Goal: Task Accomplishment & Management: Manage account settings

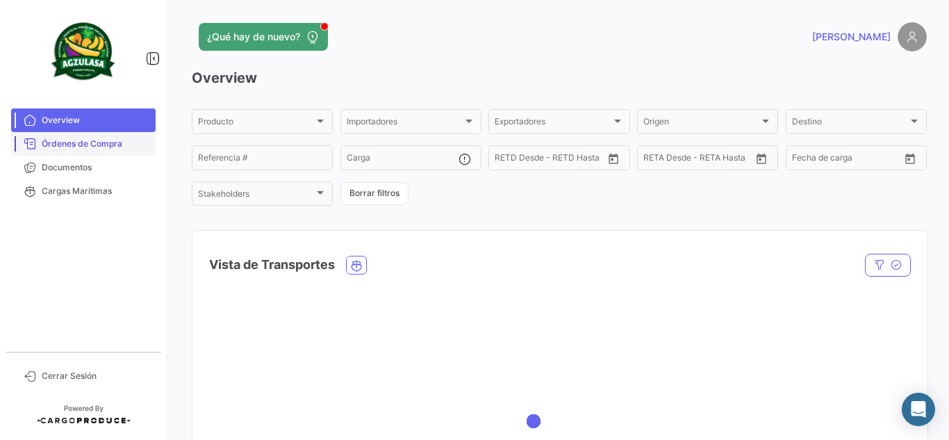
drag, startPoint x: 102, startPoint y: 170, endPoint x: 145, endPoint y: 155, distance: 44.8
click at [102, 170] on span "Documentos" at bounding box center [96, 167] width 108 height 13
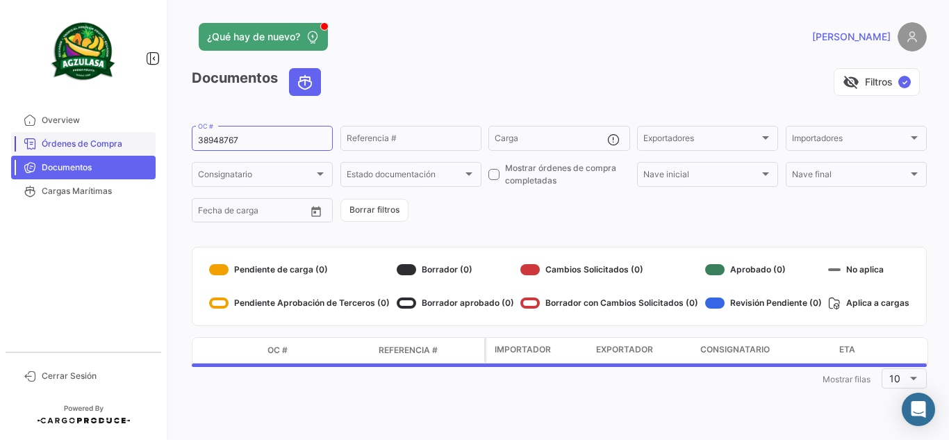
drag, startPoint x: 258, startPoint y: 144, endPoint x: 115, endPoint y: 148, distance: 143.2
click at [115, 148] on mat-sidenav-container "Overview Órdenes de Compra Documentos Cargas Marítimas Cerrar Sesión ¿Qué hay d…" at bounding box center [474, 220] width 949 height 440
paste input "EBKG14352811"
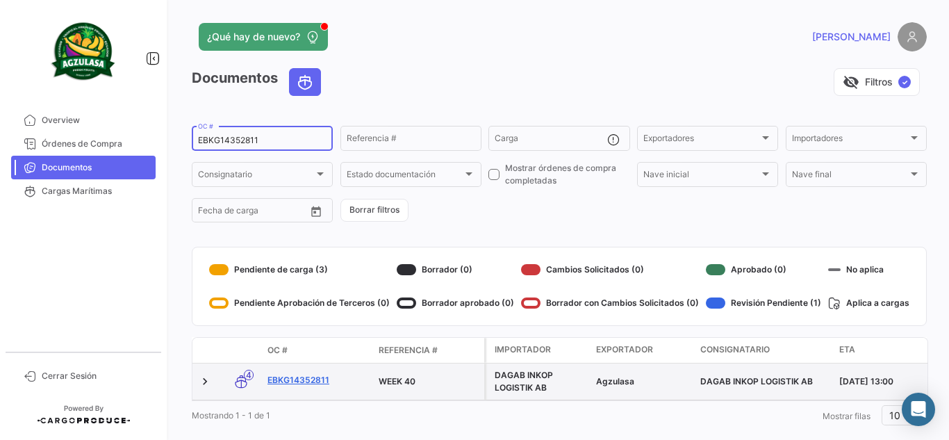
type input "EBKG14352811"
click at [306, 375] on link "EBKG14352811" at bounding box center [318, 380] width 100 height 13
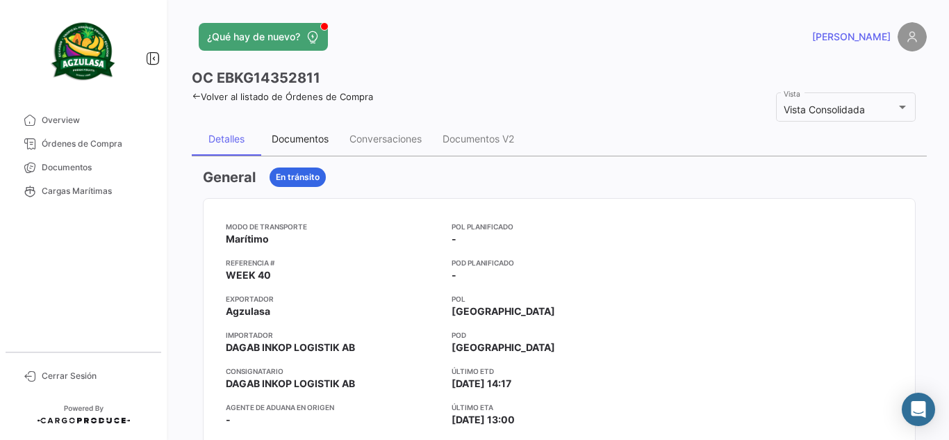
click at [302, 135] on div "Documentos" at bounding box center [300, 139] width 57 height 12
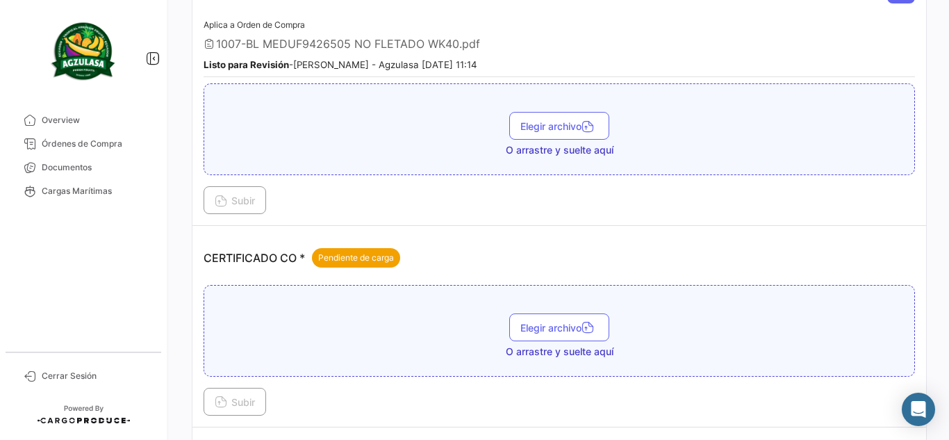
scroll to position [417, 0]
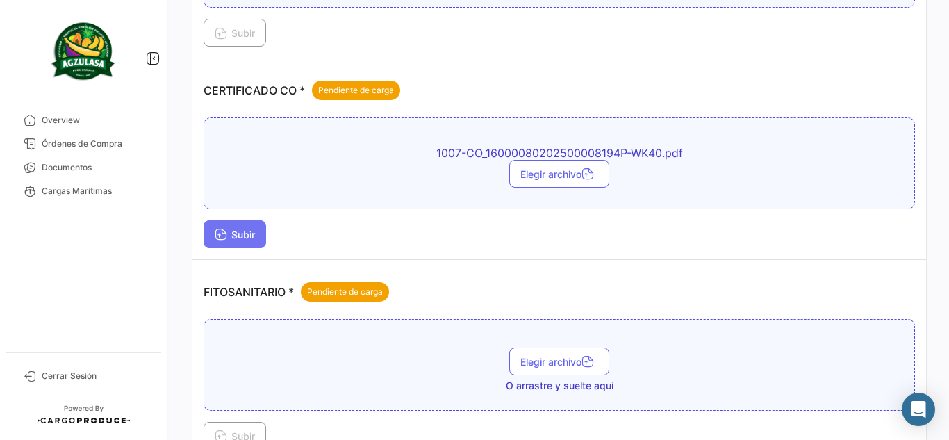
click at [214, 227] on button "Subir" at bounding box center [235, 234] width 63 height 28
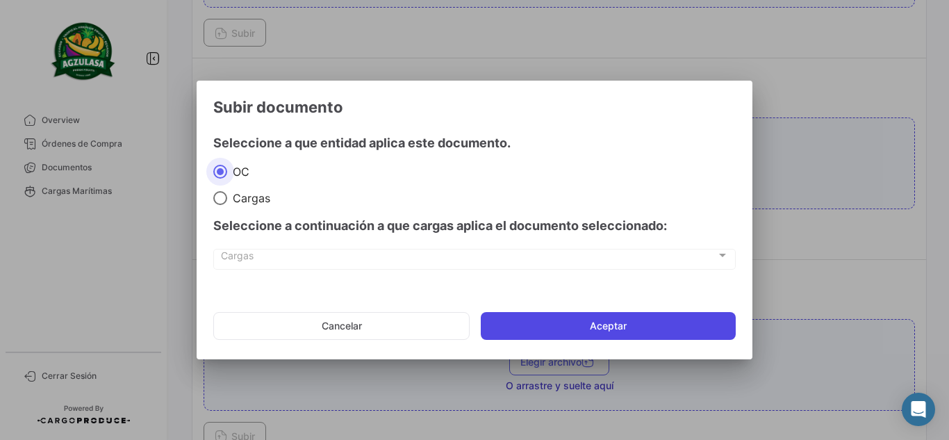
click at [514, 314] on button "Aceptar" at bounding box center [608, 326] width 255 height 28
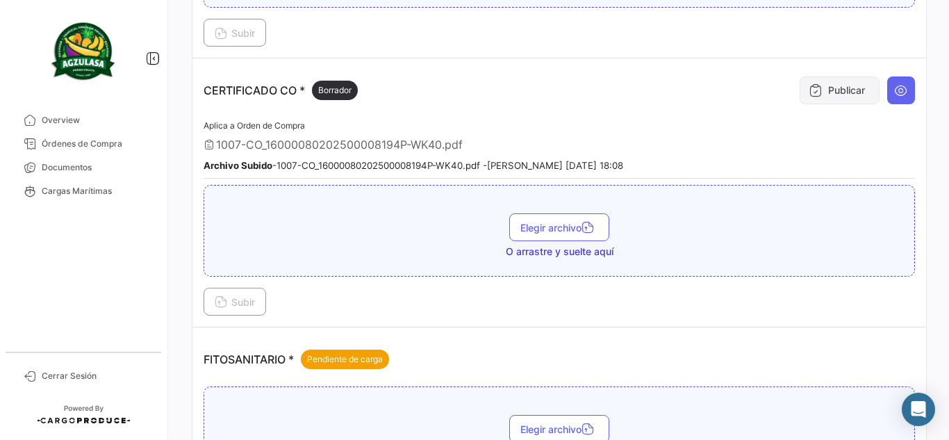
click at [812, 99] on button "Publicar" at bounding box center [840, 90] width 80 height 28
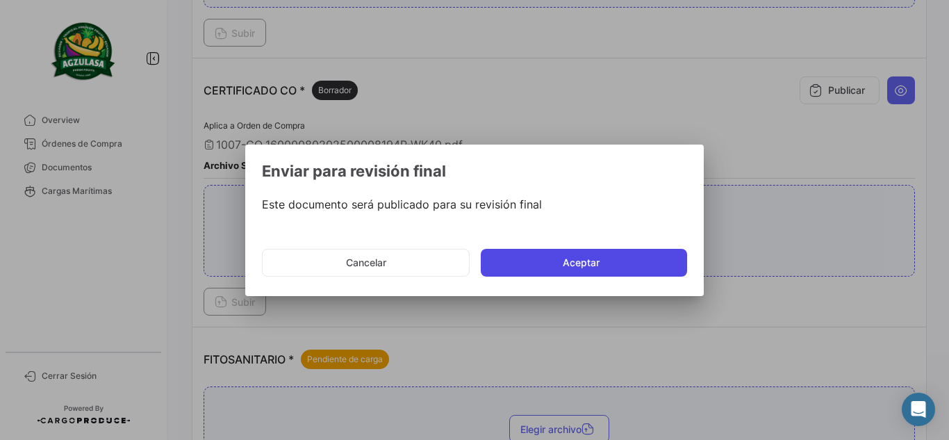
click at [611, 265] on button "Aceptar" at bounding box center [584, 263] width 206 height 28
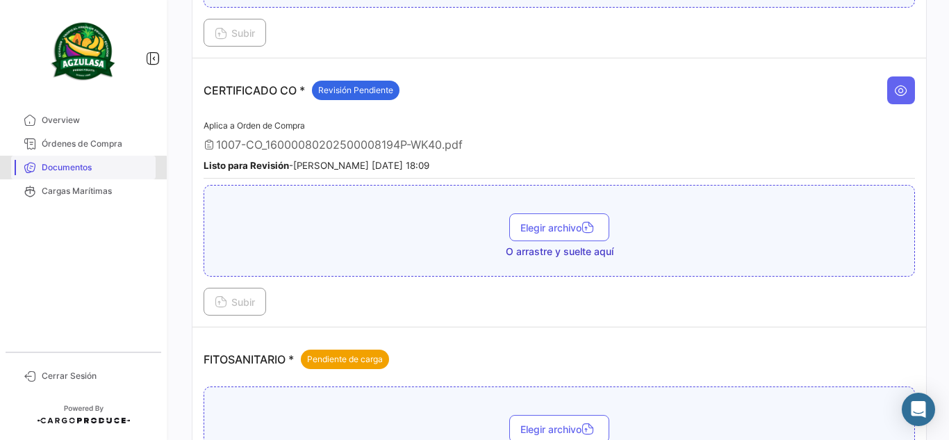
click at [73, 168] on span "Documentos" at bounding box center [96, 167] width 108 height 13
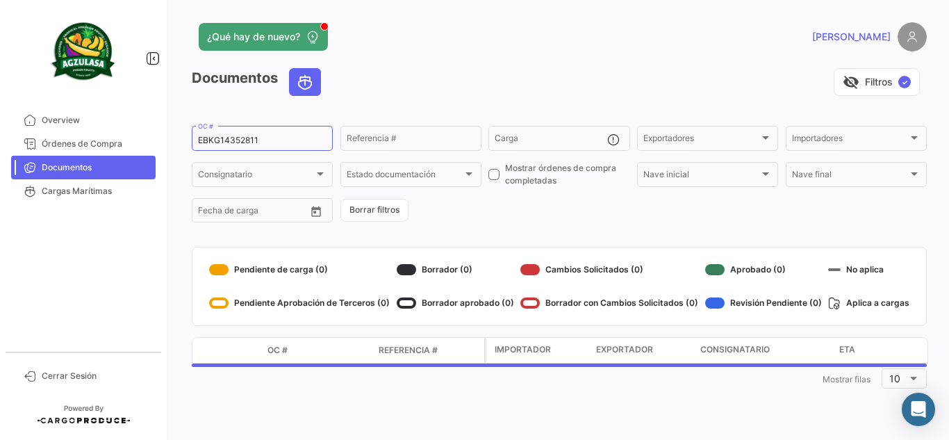
drag, startPoint x: 282, startPoint y: 133, endPoint x: 173, endPoint y: 135, distance: 108.5
click at [173, 135] on div "¿Qué hay de nuevo? [PERSON_NAME] Documentos visibility_off Filtros ✓ EBKG143528…" at bounding box center [560, 220] width 780 height 440
drag, startPoint x: 257, startPoint y: 141, endPoint x: 145, endPoint y: 123, distance: 113.4
click at [145, 123] on mat-sidenav-container "Overview Órdenes de Compra Documentos Cargas Marítimas Cerrar Sesión ¿Qué hay d…" at bounding box center [474, 220] width 949 height 440
paste input "GQL0417078"
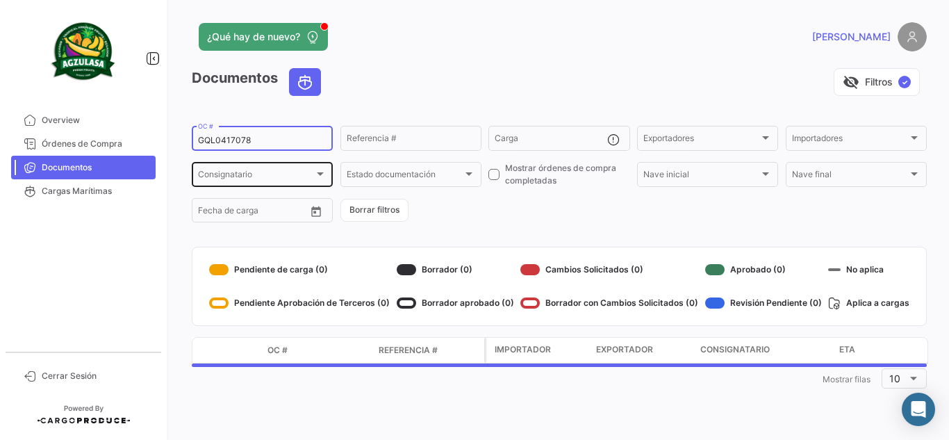
type input "GQL0417078"
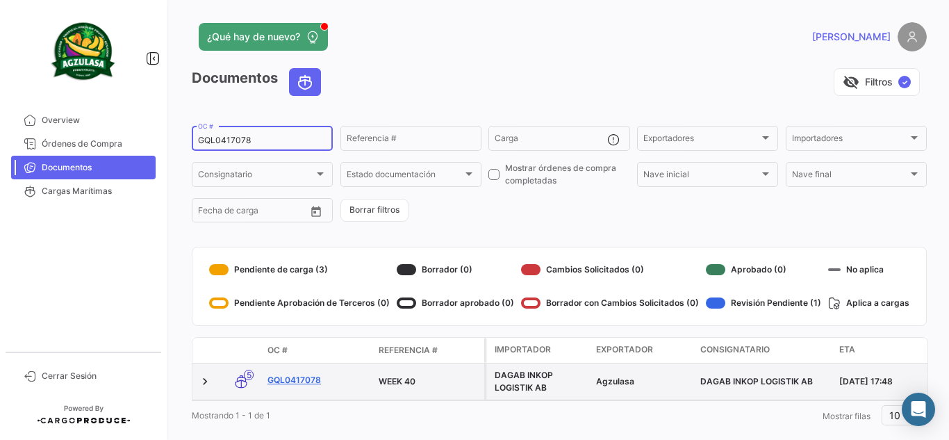
click at [313, 375] on link "GQL0417078" at bounding box center [318, 380] width 100 height 13
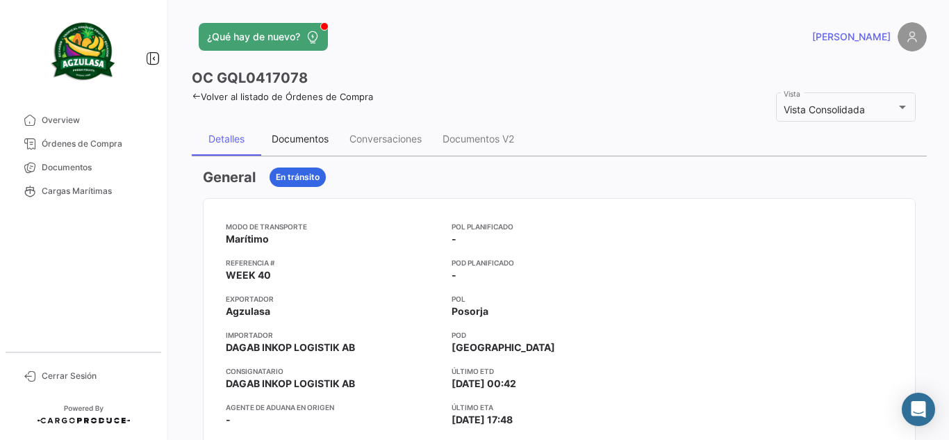
click at [307, 146] on div "Documentos" at bounding box center [300, 138] width 78 height 33
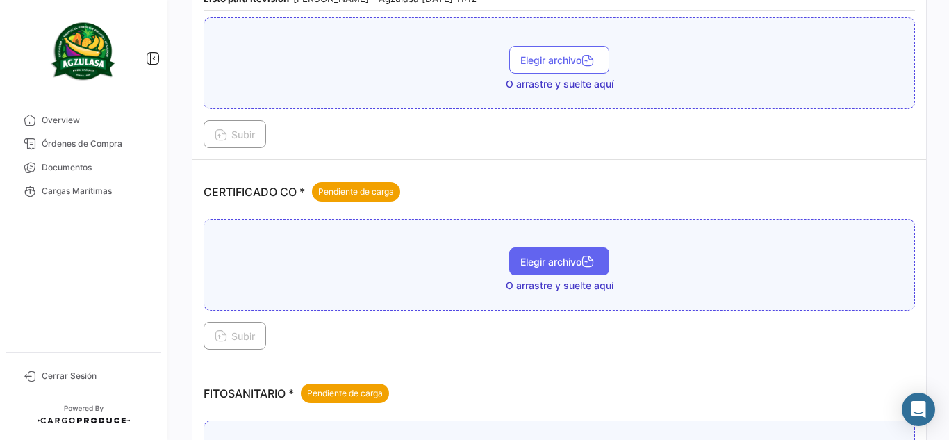
scroll to position [348, 0]
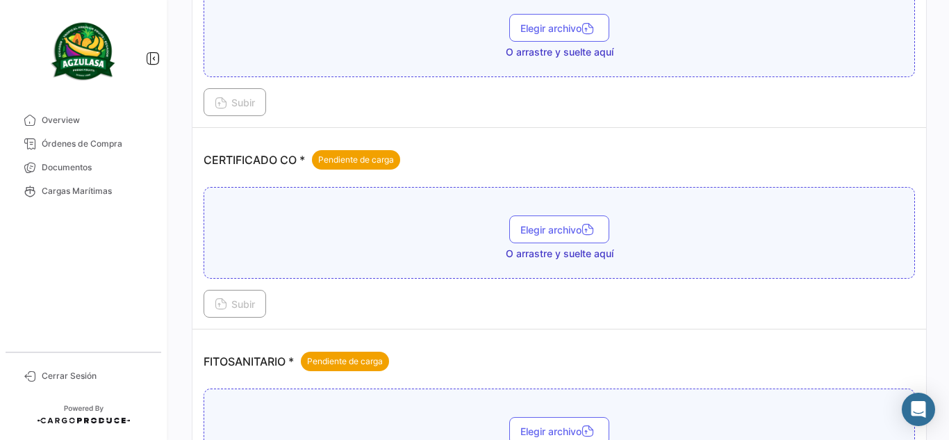
click at [655, 149] on div "CERTIFICADO CO * Pendiente de carga" at bounding box center [560, 160] width 712 height 42
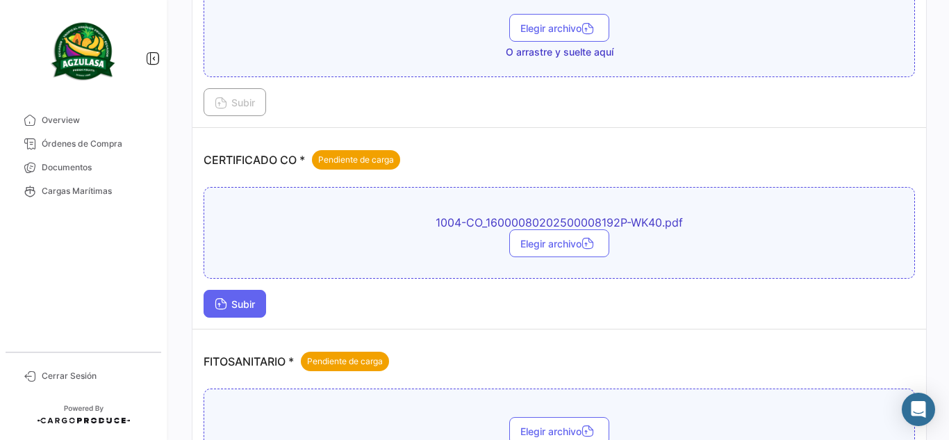
click at [241, 294] on button "Subir" at bounding box center [235, 304] width 63 height 28
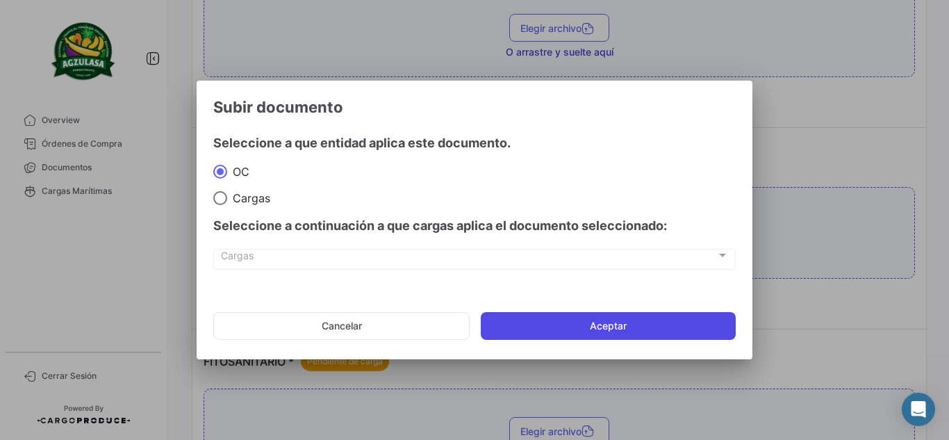
click at [529, 322] on button "Aceptar" at bounding box center [608, 326] width 255 height 28
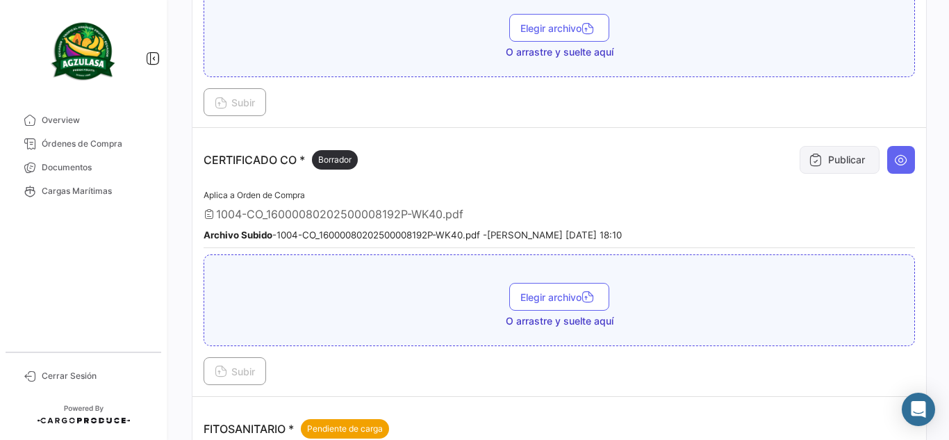
click at [824, 157] on button "Publicar" at bounding box center [840, 160] width 80 height 28
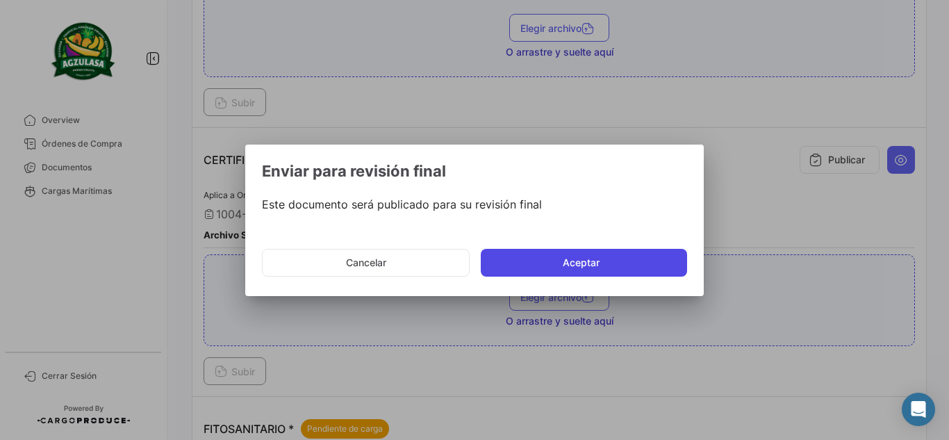
click at [660, 262] on button "Aceptar" at bounding box center [584, 263] width 206 height 28
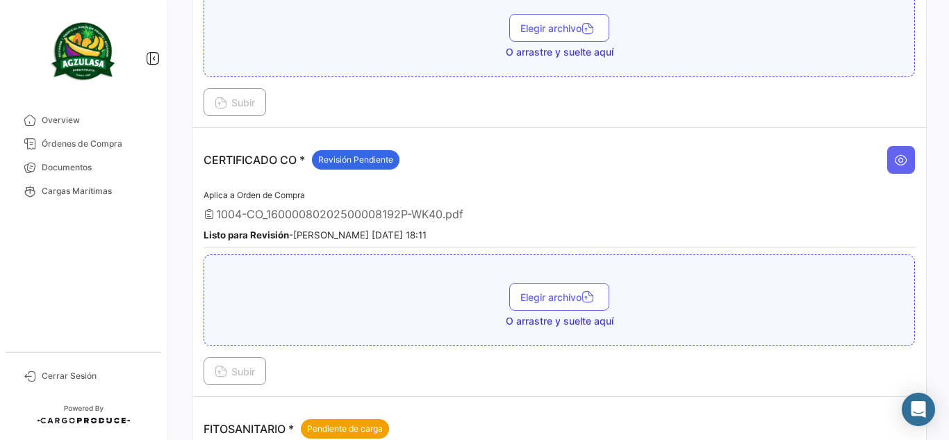
click at [672, 218] on div "1004-CO_16000080202500008192P-WK40.pdf" at bounding box center [560, 214] width 712 height 14
click at [81, 157] on link "Documentos" at bounding box center [83, 168] width 145 height 24
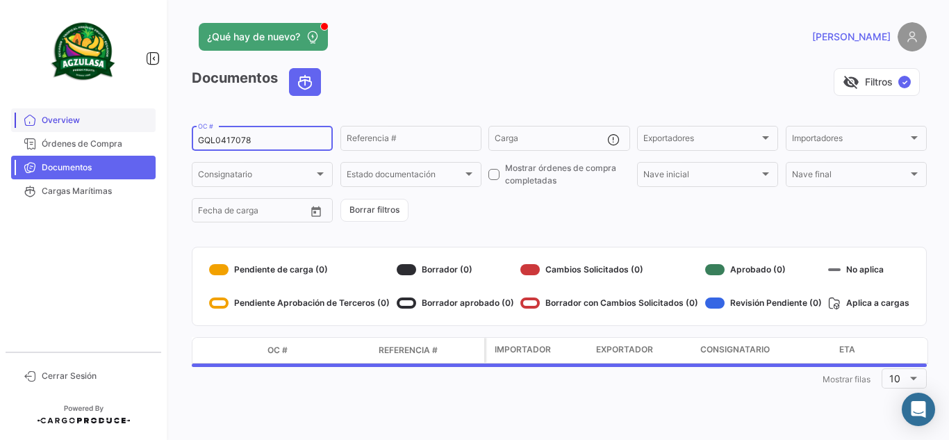
drag, startPoint x: 280, startPoint y: 137, endPoint x: 106, endPoint y: 115, distance: 175.8
click at [106, 115] on mat-sidenav-container "Overview Órdenes de Compra Documentos Cargas Marítimas Cerrar Sesión ¿Qué hay d…" at bounding box center [474, 220] width 949 height 440
paste input "6580"
type input "GQL0416580"
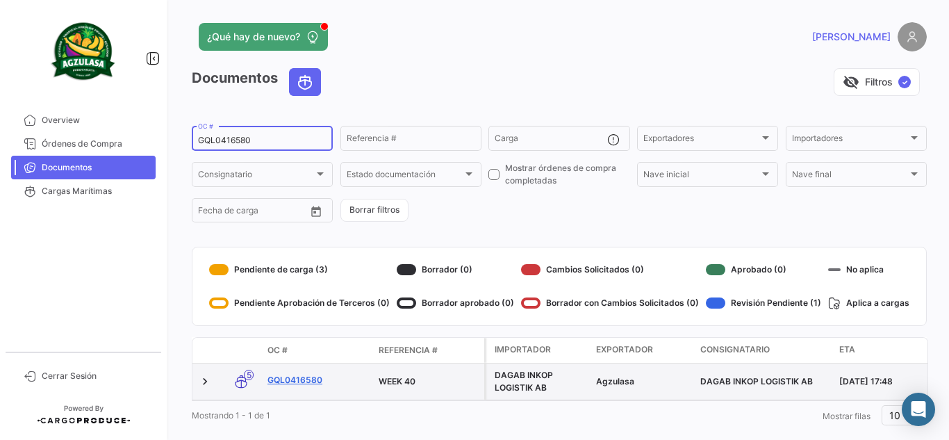
click at [306, 377] on link "GQL0416580" at bounding box center [318, 380] width 100 height 13
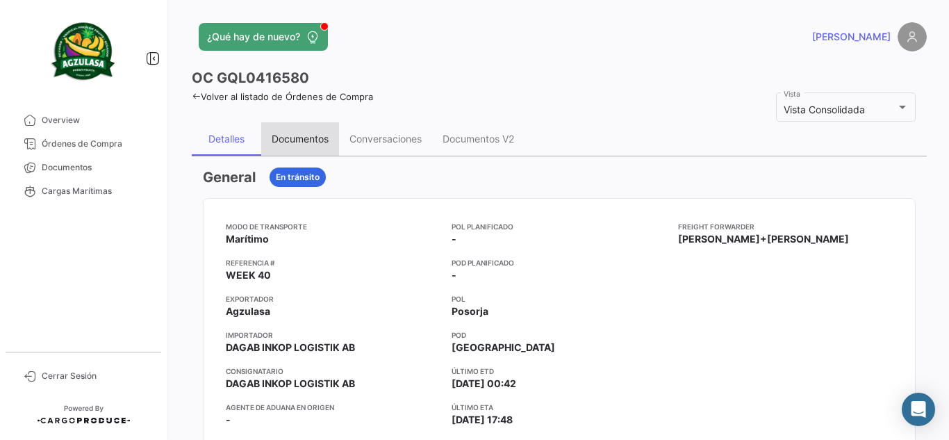
click at [304, 137] on div "Documentos" at bounding box center [300, 139] width 57 height 12
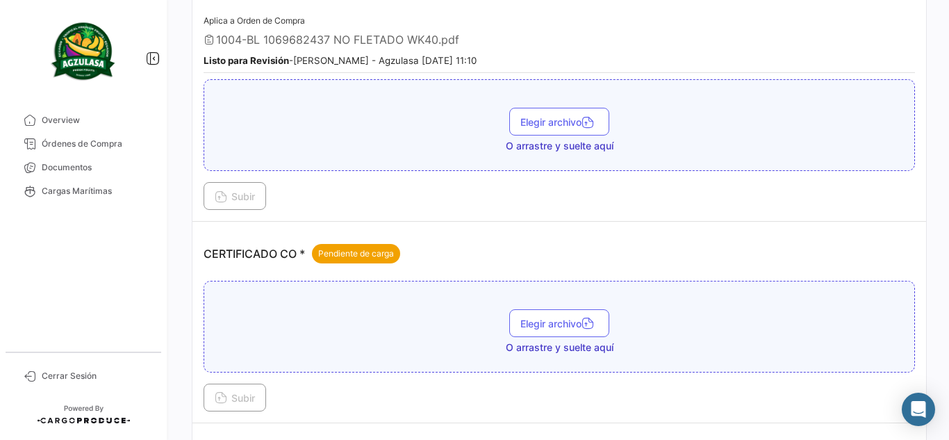
scroll to position [278, 0]
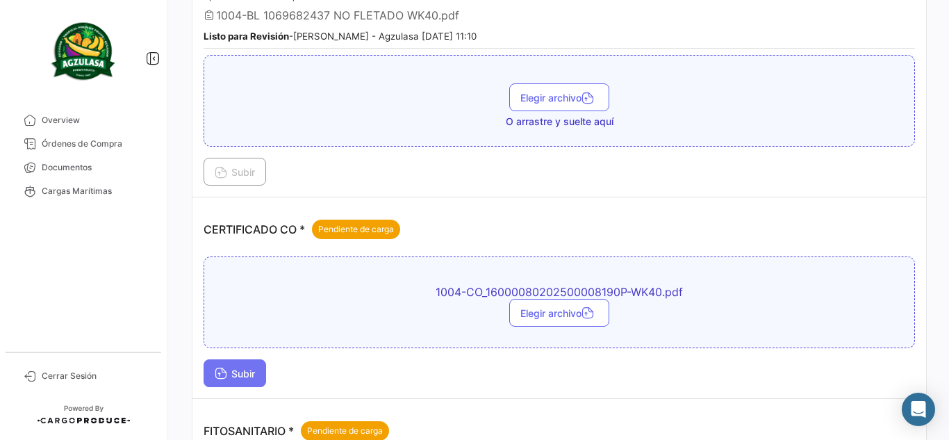
click at [221, 378] on icon at bounding box center [221, 374] width 13 height 13
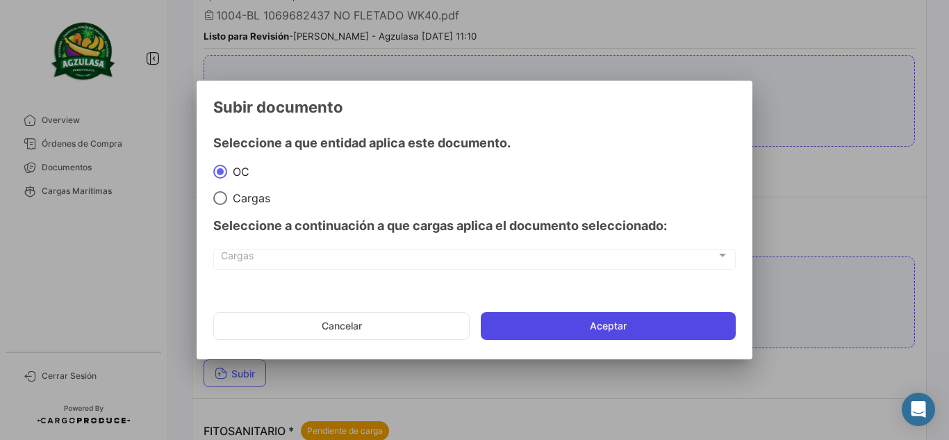
click at [619, 325] on button "Aceptar" at bounding box center [608, 326] width 255 height 28
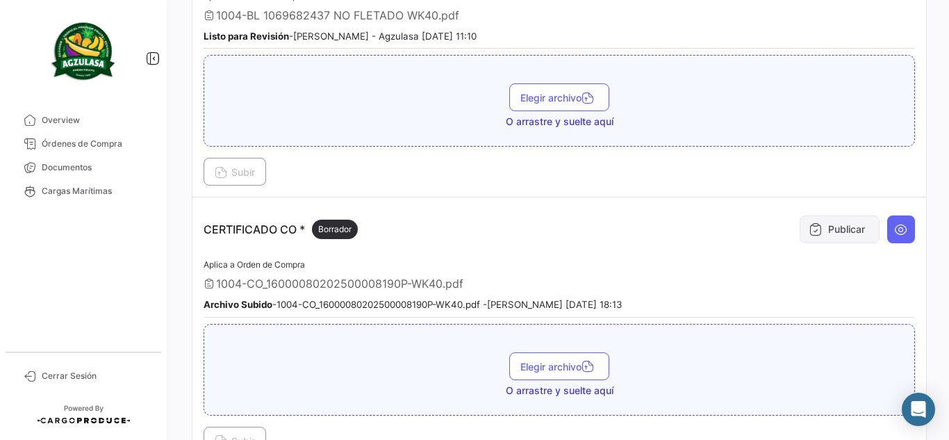
click at [805, 220] on button "Publicar" at bounding box center [840, 229] width 80 height 28
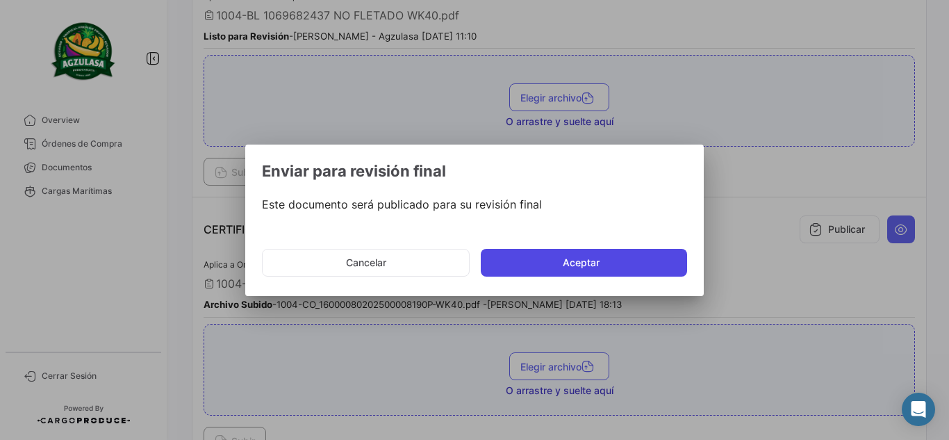
click at [660, 255] on button "Aceptar" at bounding box center [584, 263] width 206 height 28
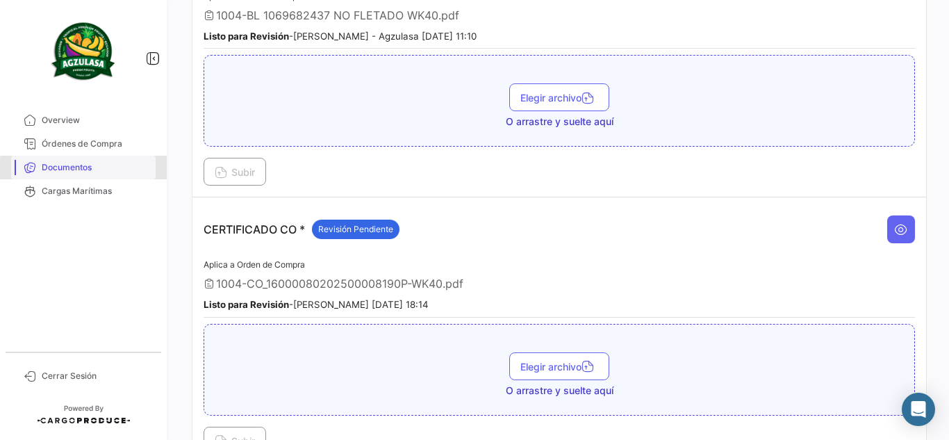
click at [105, 170] on span "Documentos" at bounding box center [96, 167] width 108 height 13
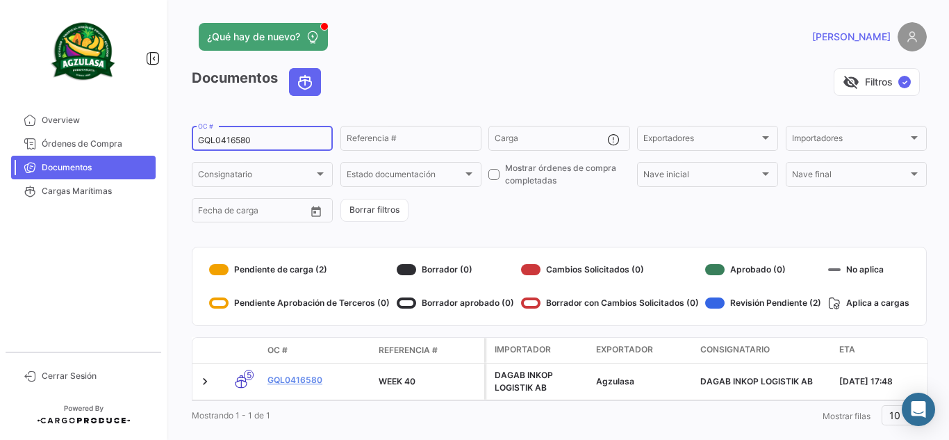
drag, startPoint x: 272, startPoint y: 136, endPoint x: 156, endPoint y: 120, distance: 116.6
click at [157, 120] on mat-sidenav-container "Overview Órdenes de Compra Documentos Cargas Marítimas Cerrar Sesión ¿Qué hay d…" at bounding box center [474, 220] width 949 height 440
